Goal: Information Seeking & Learning: Learn about a topic

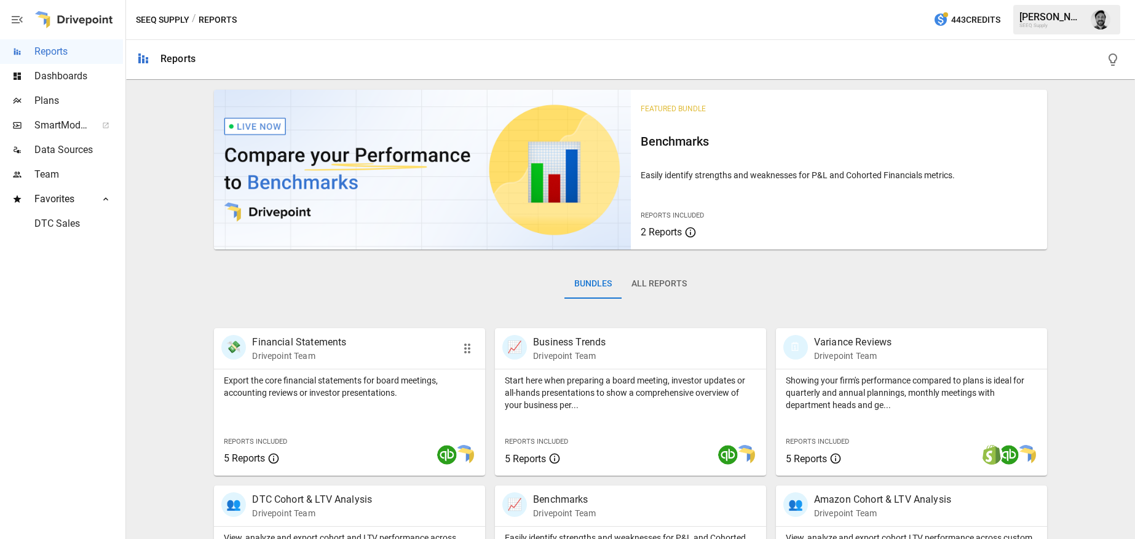
scroll to position [146, 0]
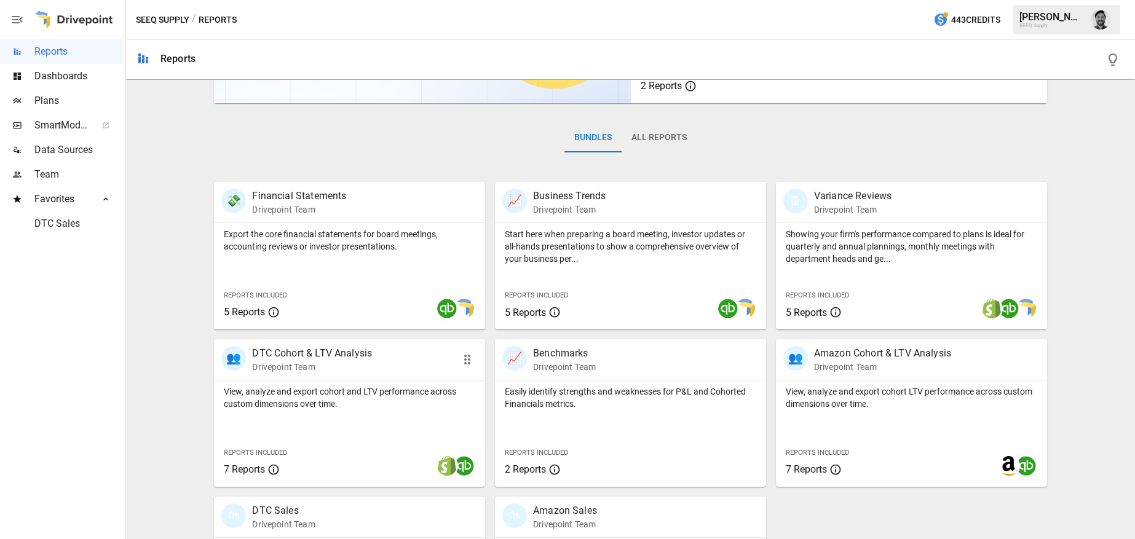
click at [374, 382] on div "View, analyze and export cohort and LTV performance across custom dimensions ov…" at bounding box center [349, 396] width 271 height 30
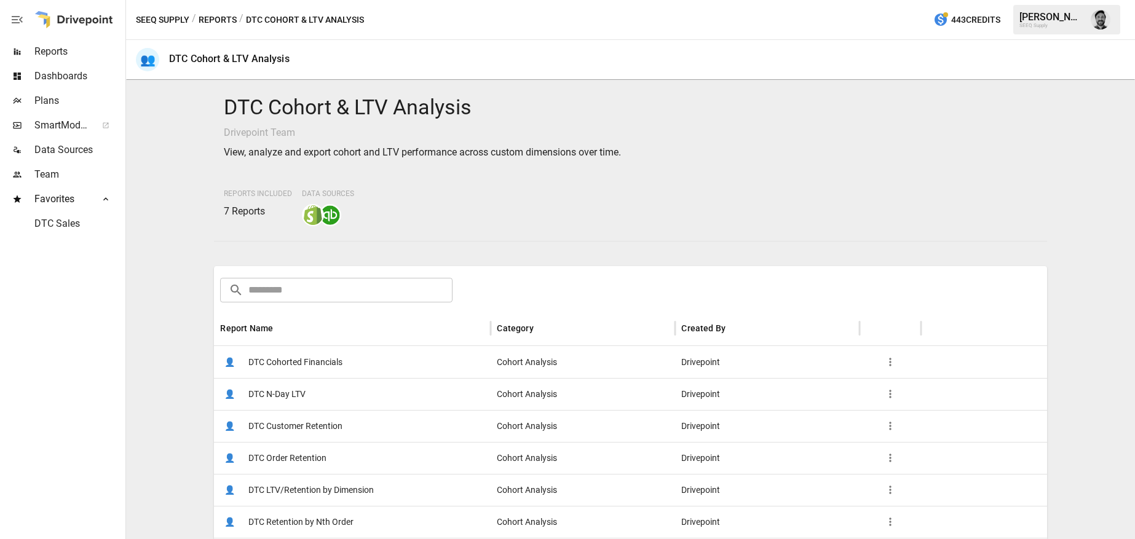
scroll to position [156, 0]
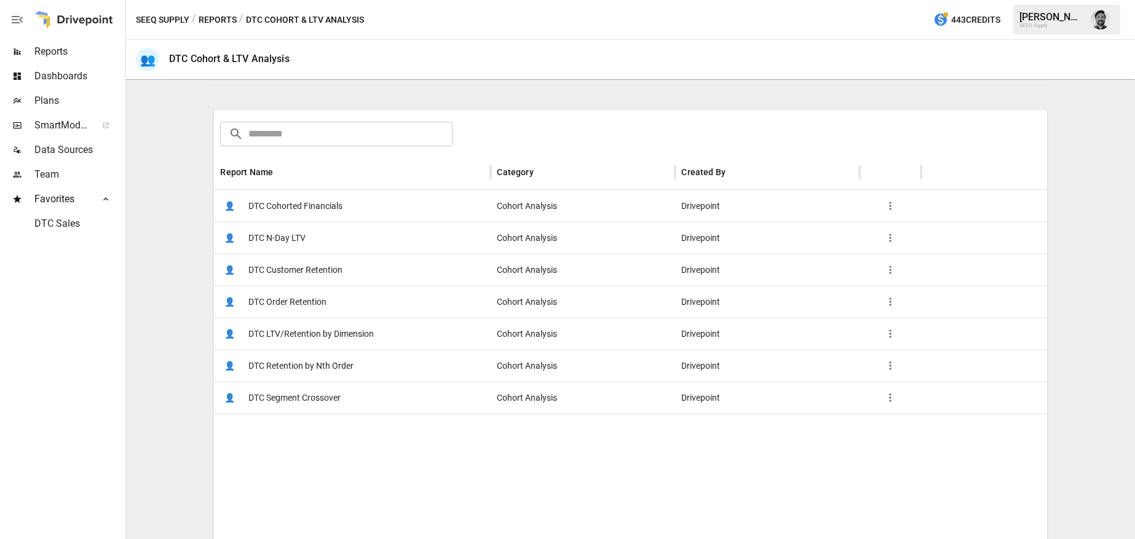
click at [303, 202] on span "DTC Cohorted Financials" at bounding box center [295, 206] width 94 height 31
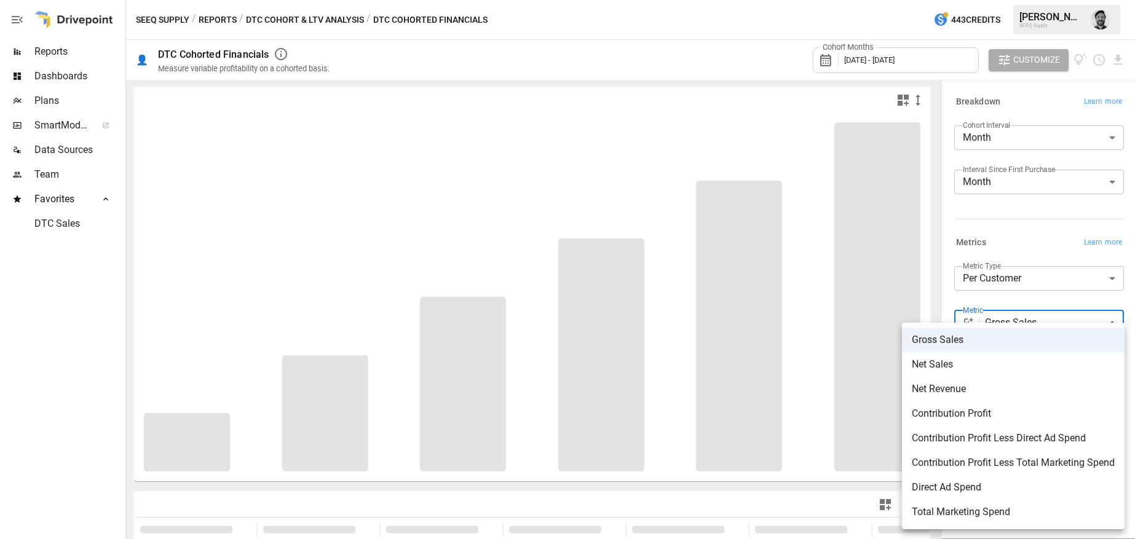
click at [1014, 0] on body "**********" at bounding box center [567, 0] width 1135 height 0
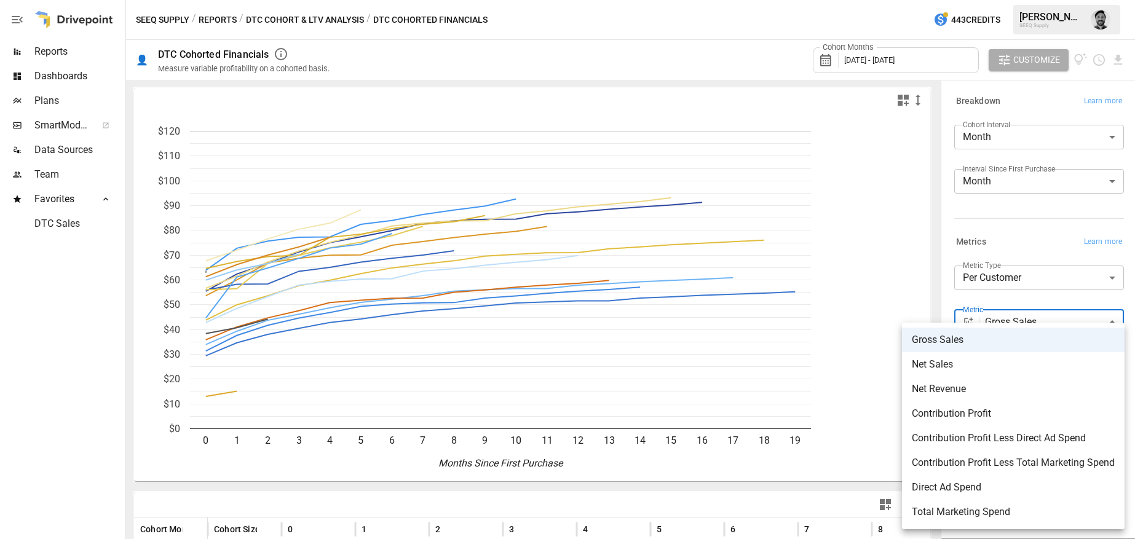
click at [934, 267] on div at bounding box center [567, 269] width 1135 height 539
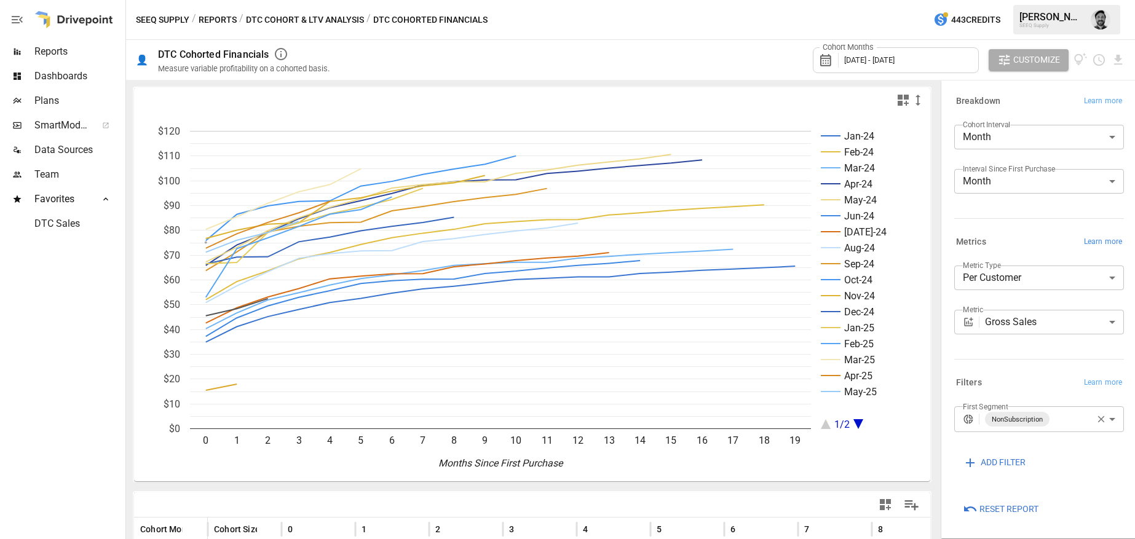
click at [1103, 243] on span "Learn more" at bounding box center [1103, 242] width 38 height 12
click at [283, 56] on icon "button" at bounding box center [281, 54] width 15 height 15
click at [278, 55] on icon "button" at bounding box center [281, 54] width 15 height 15
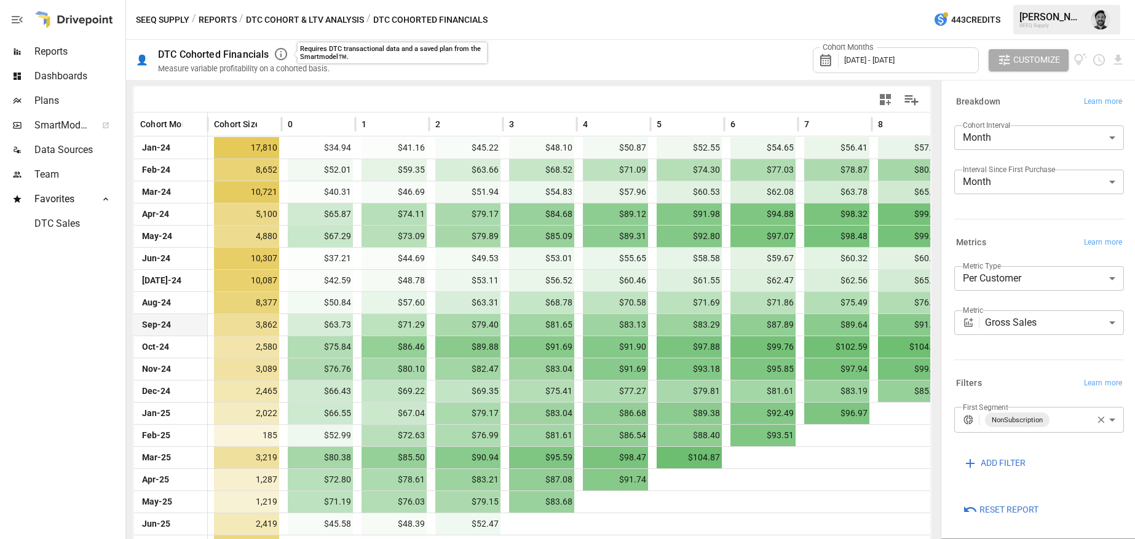
scroll to position [417, 0]
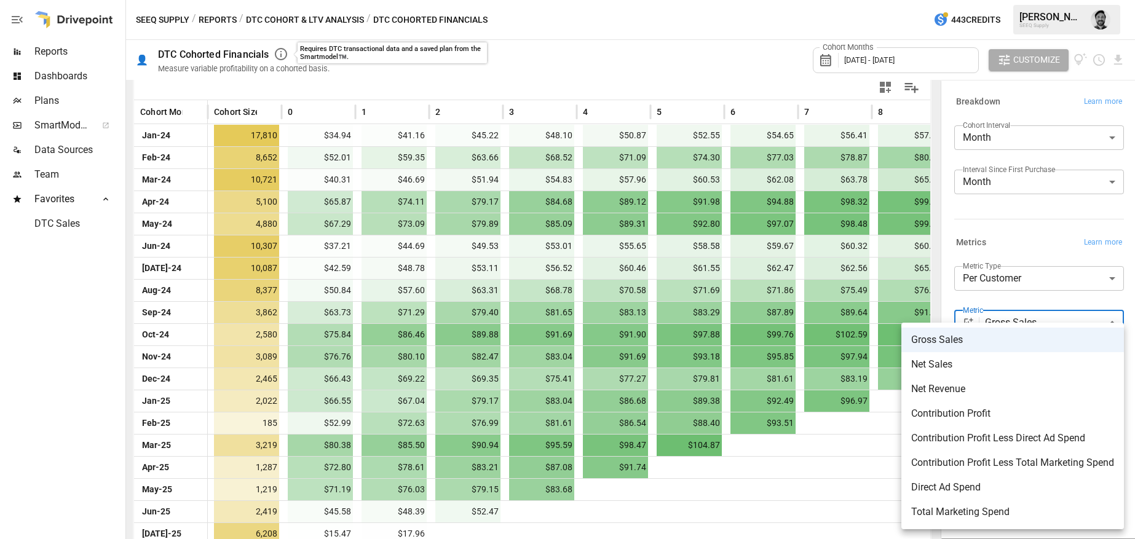
click at [986, 0] on body "Reports Dashboards Plans SmartModel ™ Data Sources Team Favorites DTC Sales SEE…" at bounding box center [567, 0] width 1135 height 0
click at [986, 324] on ul "Gross Sales Net Sales Net Revenue Contribution Profit Contribution Profit Less …" at bounding box center [1012, 426] width 223 height 207
click at [1106, 235] on div at bounding box center [567, 269] width 1135 height 539
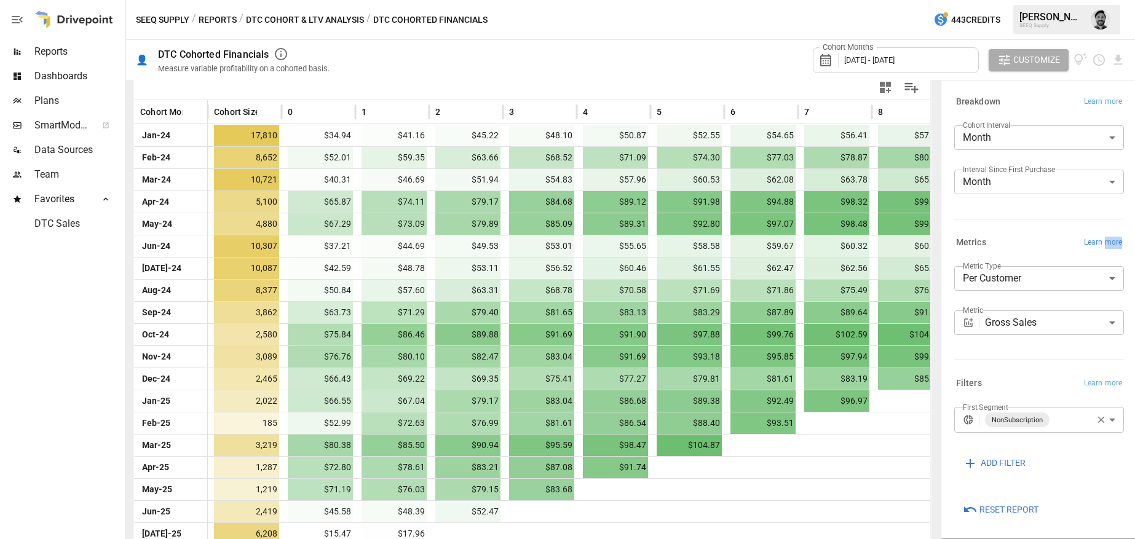
click at [1103, 240] on span "Learn more" at bounding box center [1103, 243] width 38 height 12
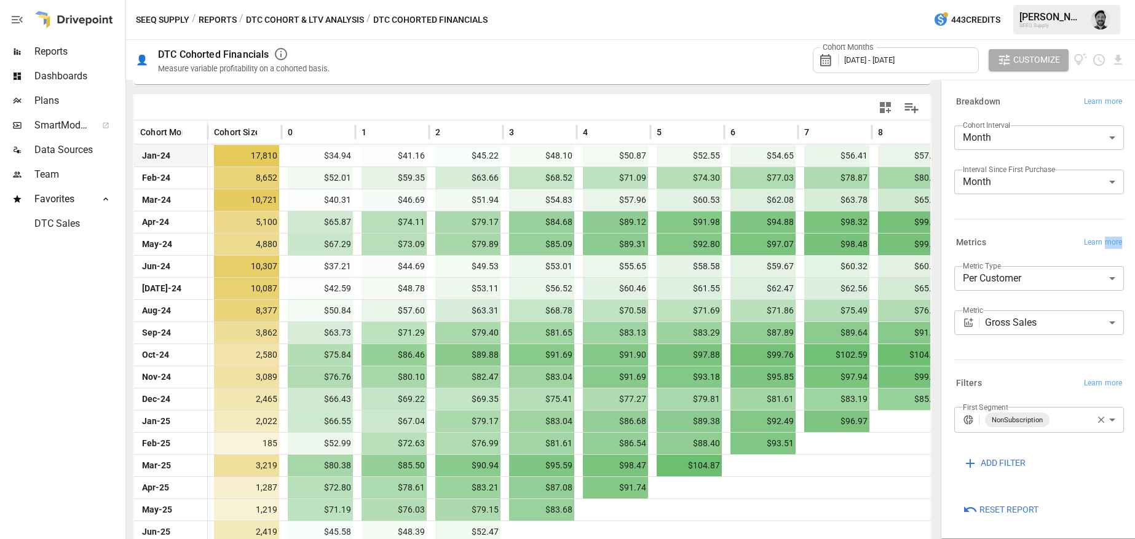
scroll to position [343, 0]
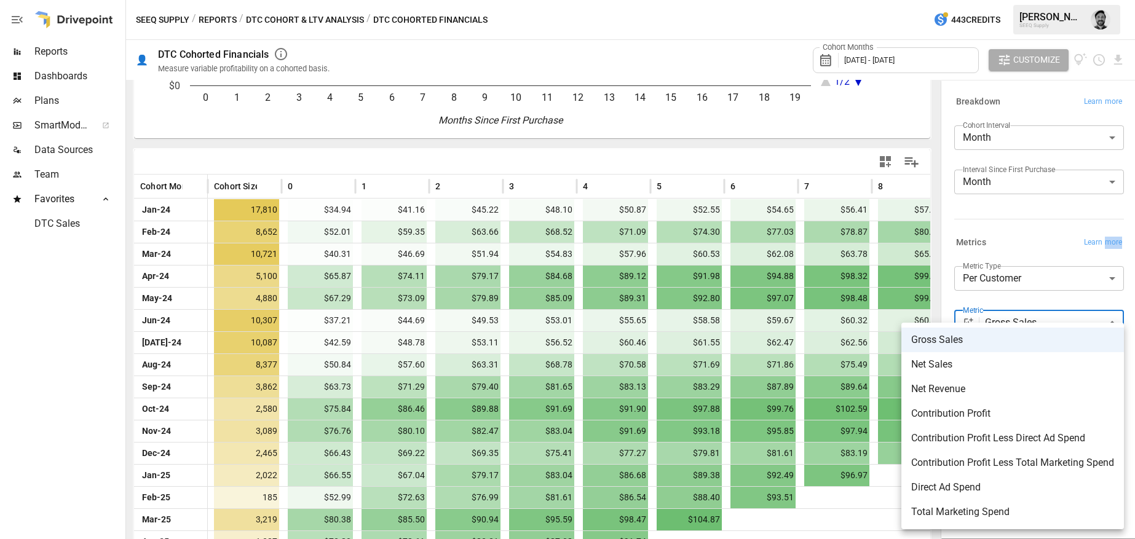
click at [1038, 0] on body "Reports Dashboards Plans SmartModel ™ Data Sources Team Favorites DTC Sales SEE…" at bounding box center [567, 0] width 1135 height 0
click at [972, 366] on span "Net Sales" at bounding box center [1012, 364] width 203 height 15
type input "*********"
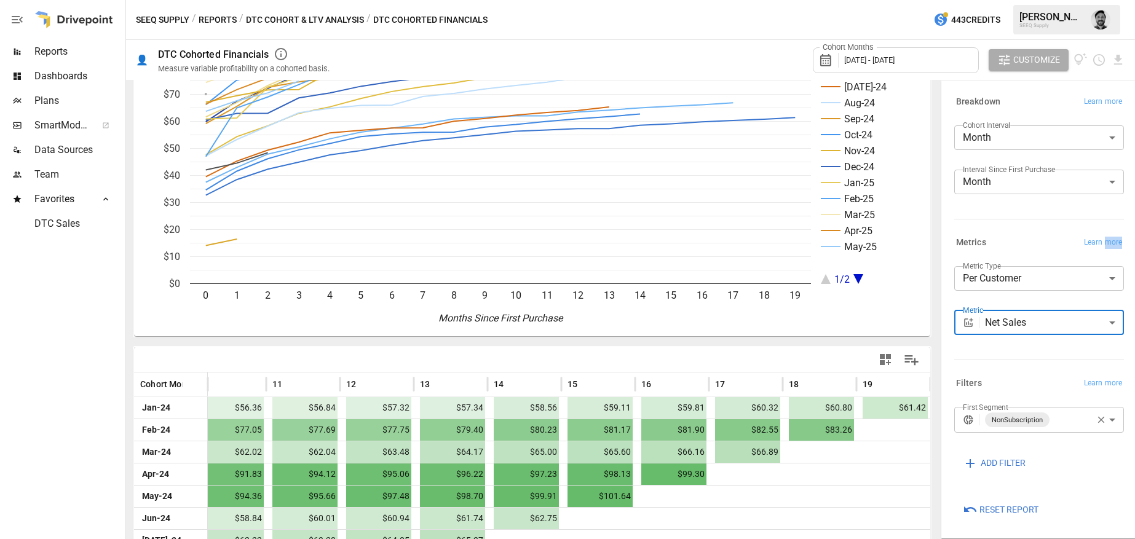
scroll to position [453, 0]
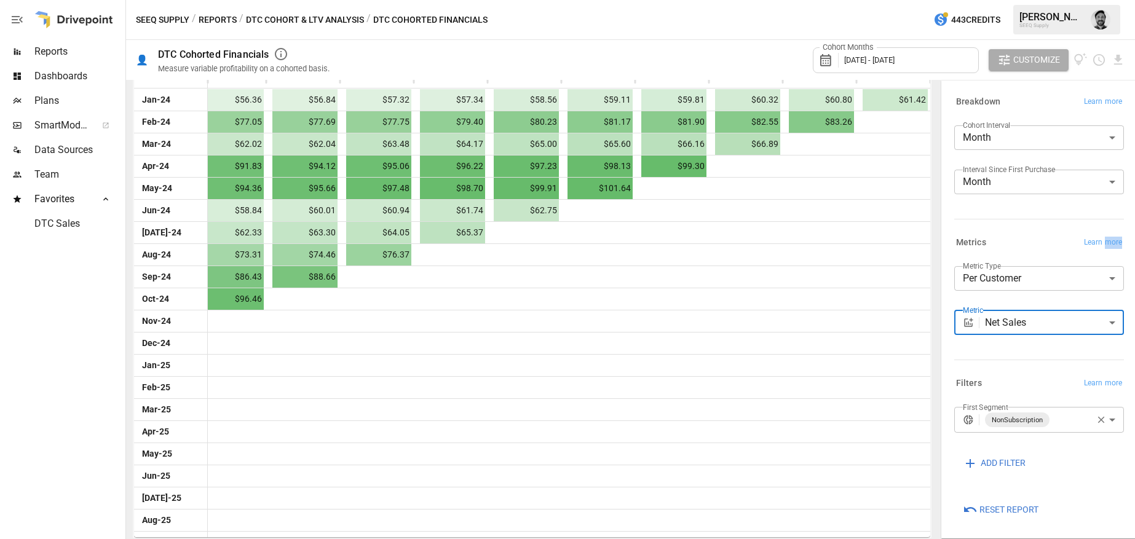
click at [1027, 0] on body "Reports Dashboards Plans SmartModel ™ Data Sources Team Favorites DTC Sales SEE…" at bounding box center [567, 0] width 1135 height 0
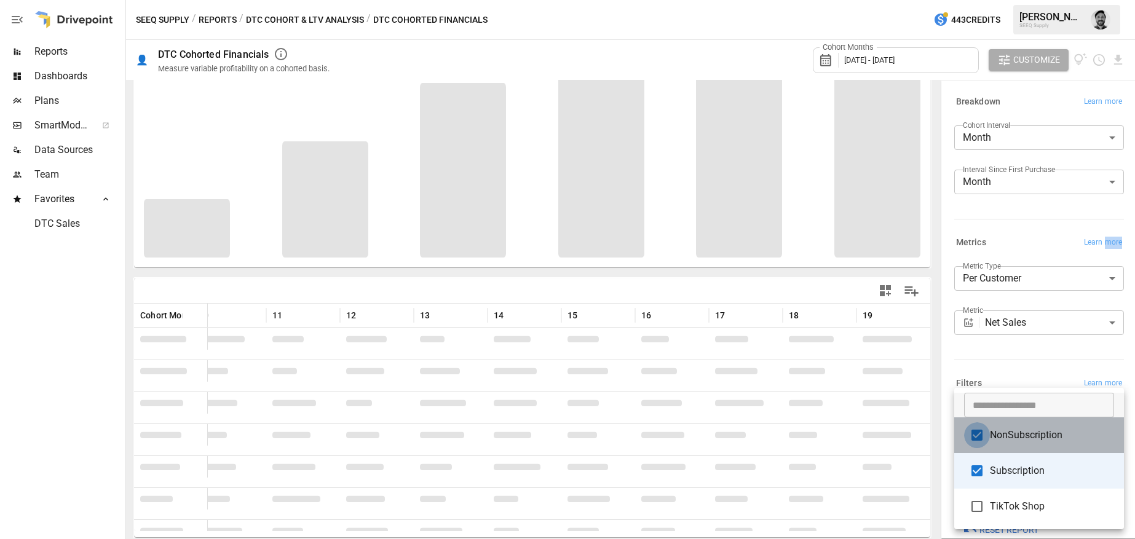
type input "**********"
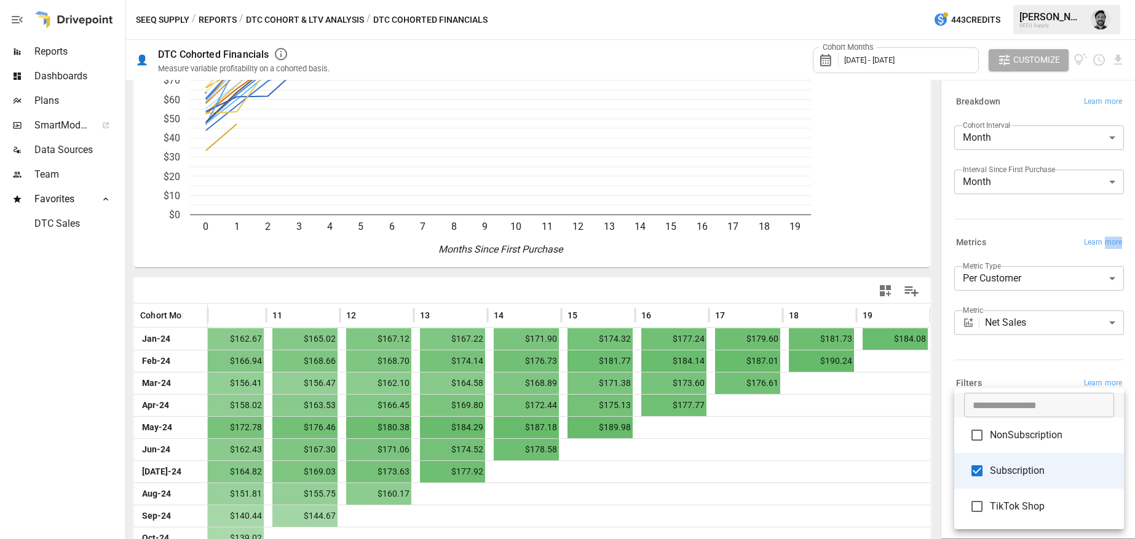
scroll to position [453, 0]
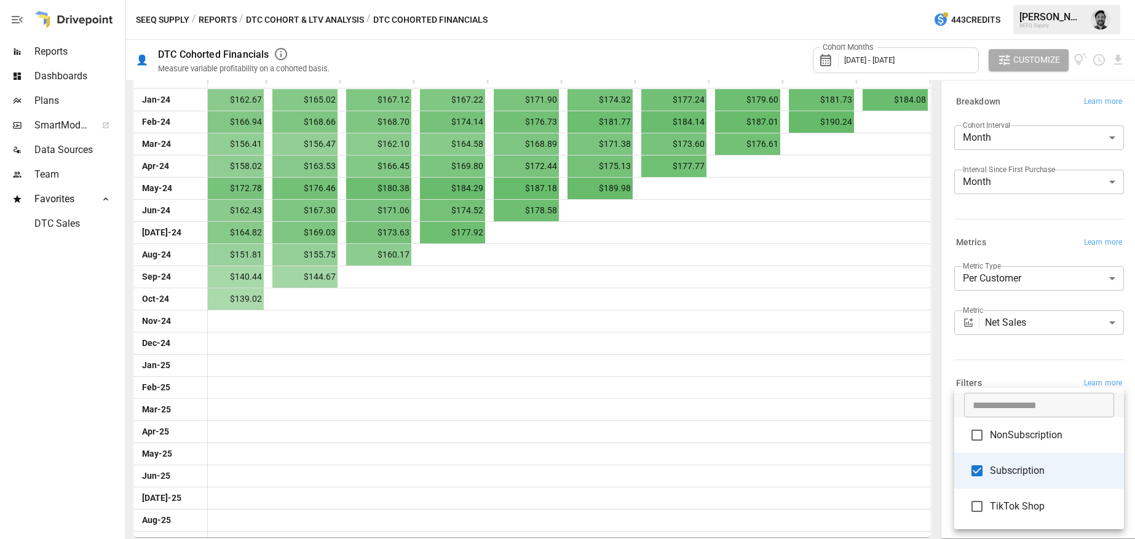
drag, startPoint x: 931, startPoint y: 288, endPoint x: 918, endPoint y: 211, distance: 77.9
click at [918, 213] on div at bounding box center [567, 269] width 1135 height 539
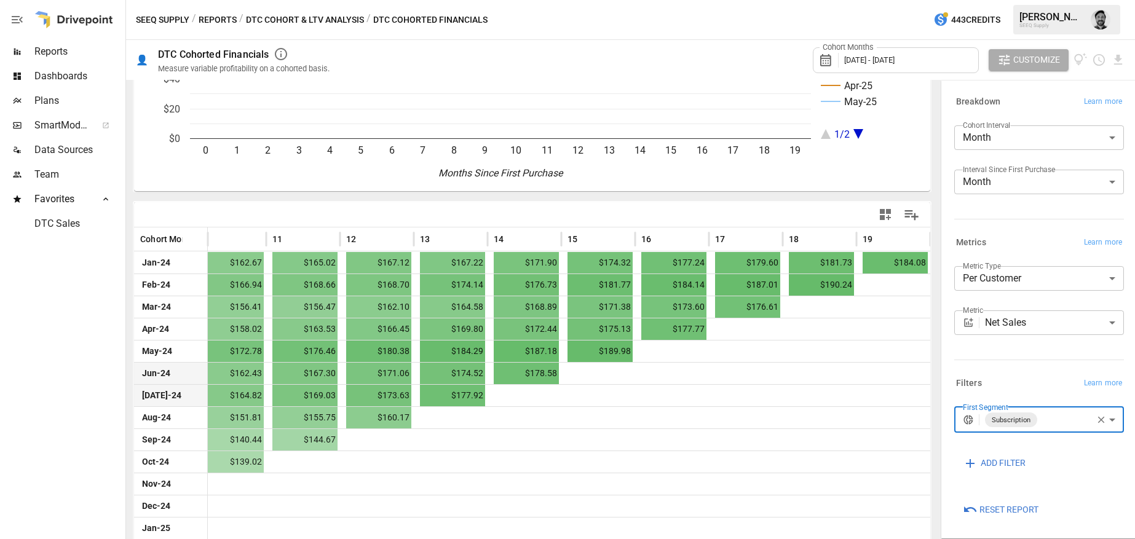
scroll to position [172, 0]
